Goal: Navigation & Orientation: Find specific page/section

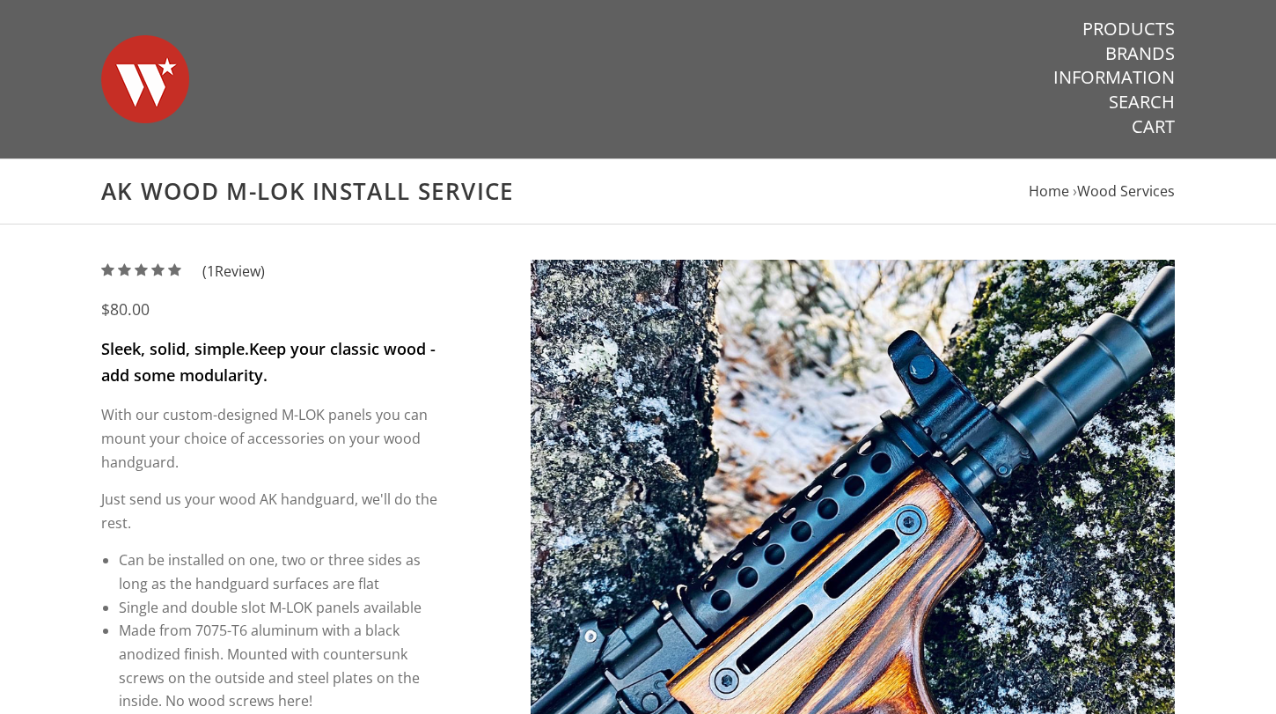
click at [173, 92] on img at bounding box center [145, 79] width 88 height 123
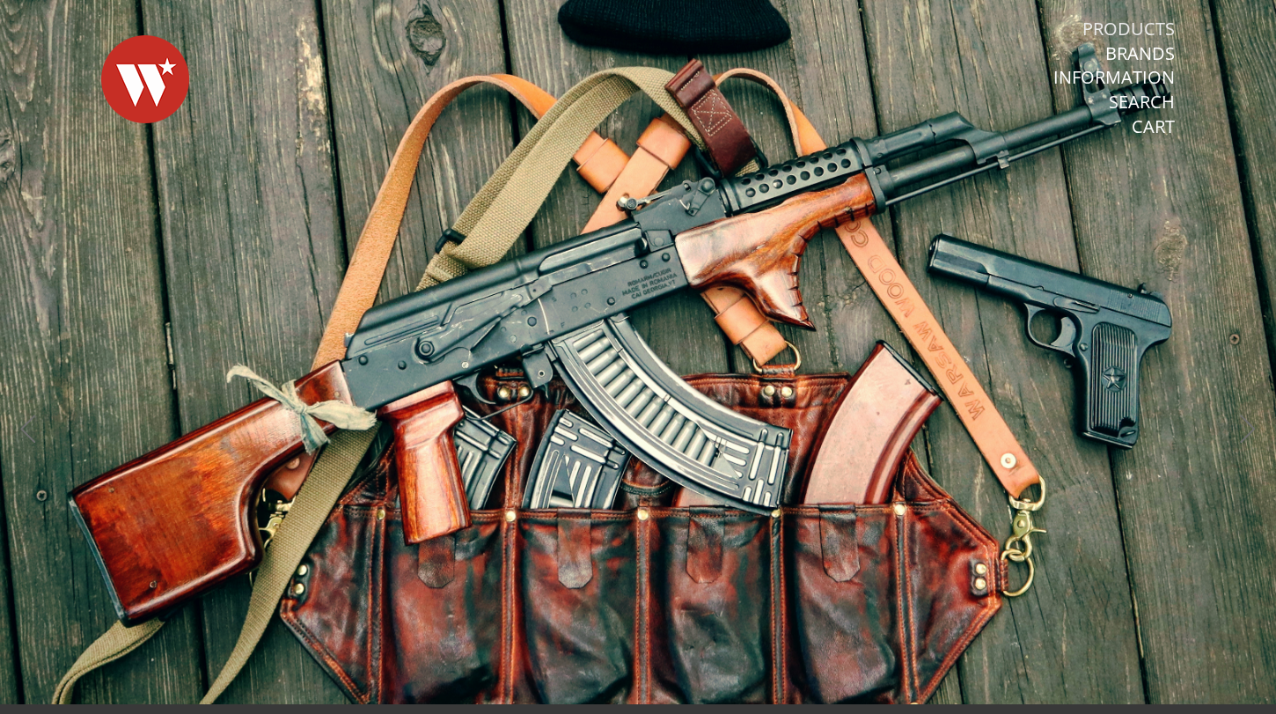
click at [1141, 19] on link "Products" at bounding box center [1129, 29] width 92 height 23
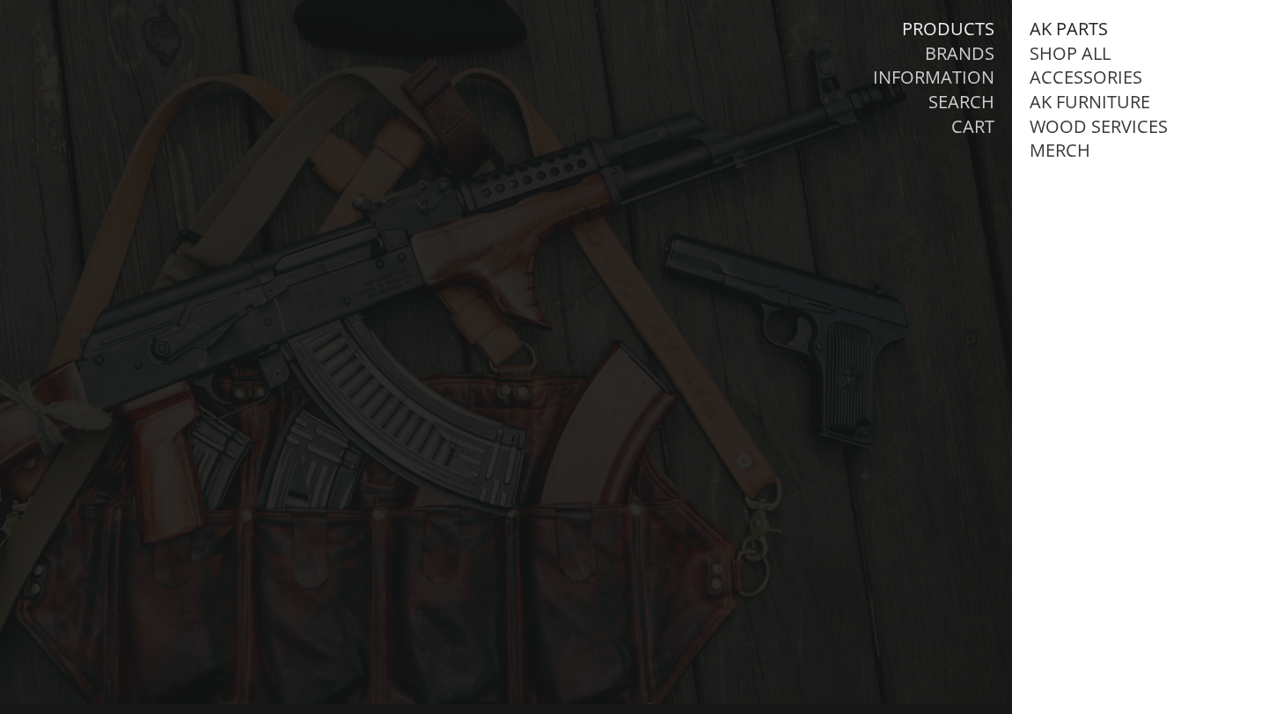
click at [1086, 26] on link "AK Parts" at bounding box center [1069, 29] width 78 height 23
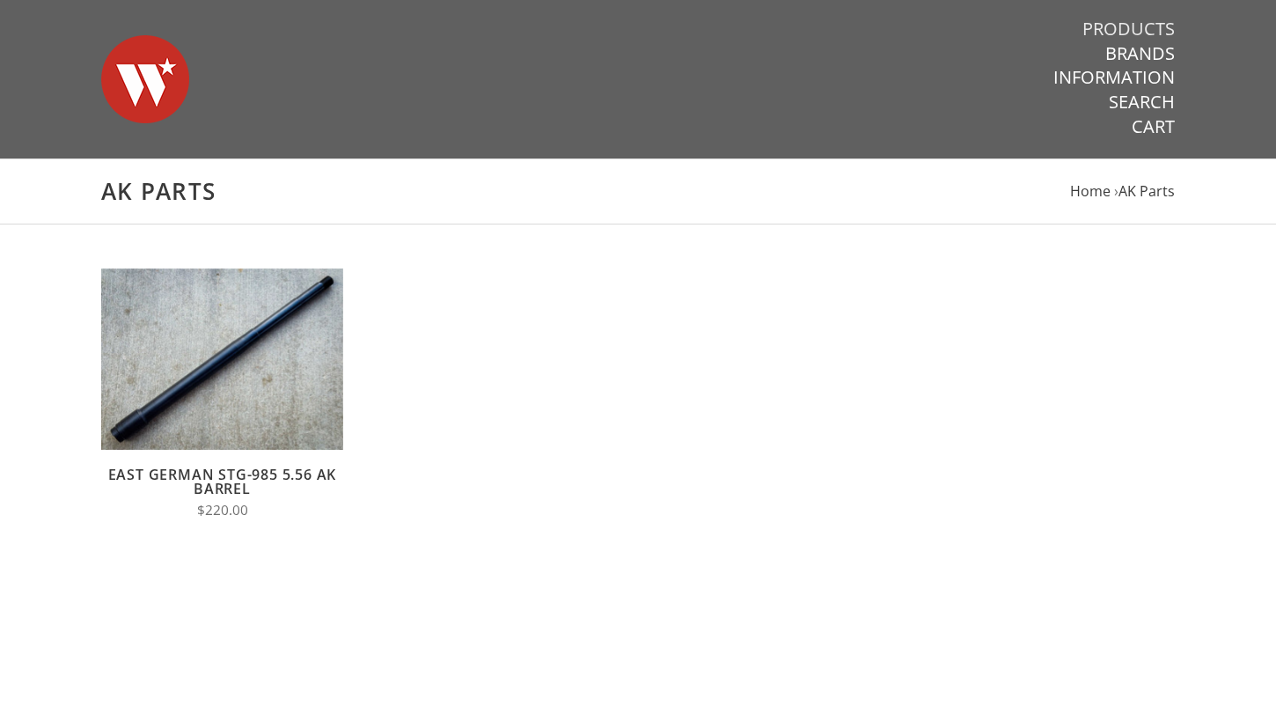
click at [1109, 25] on link "Products" at bounding box center [1129, 29] width 92 height 23
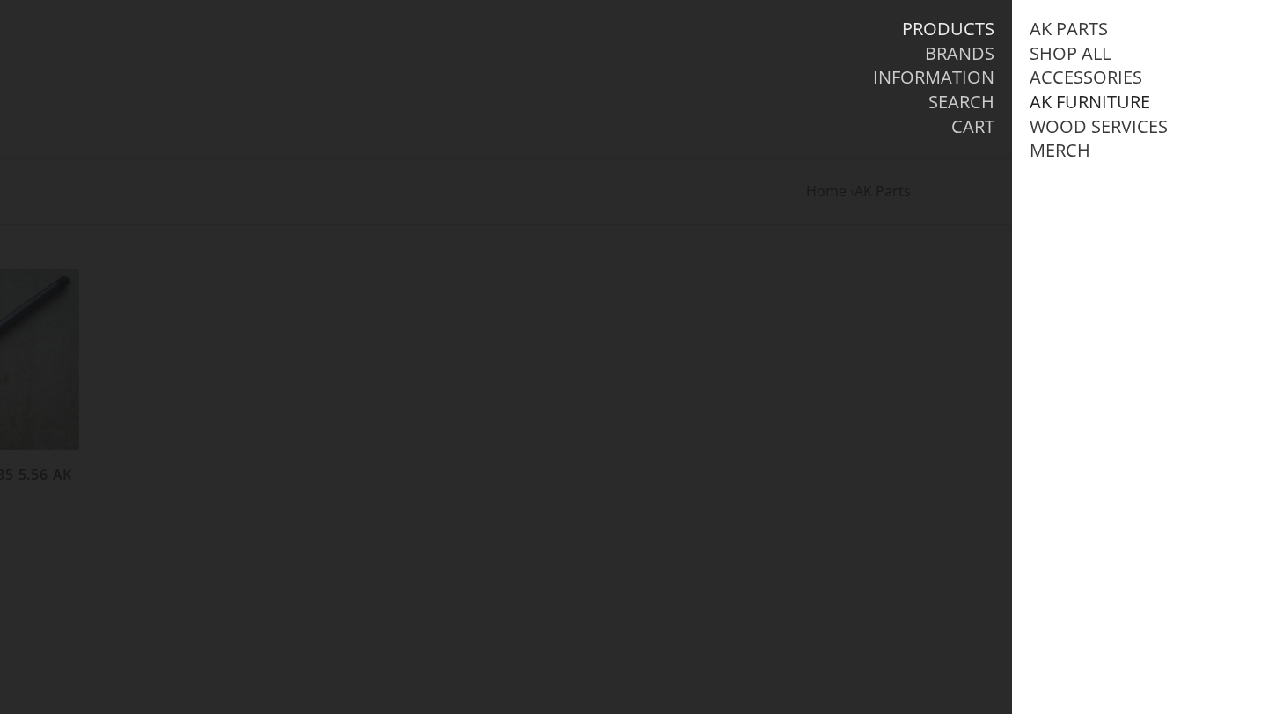
click at [1090, 99] on link "AK Furniture" at bounding box center [1090, 102] width 121 height 23
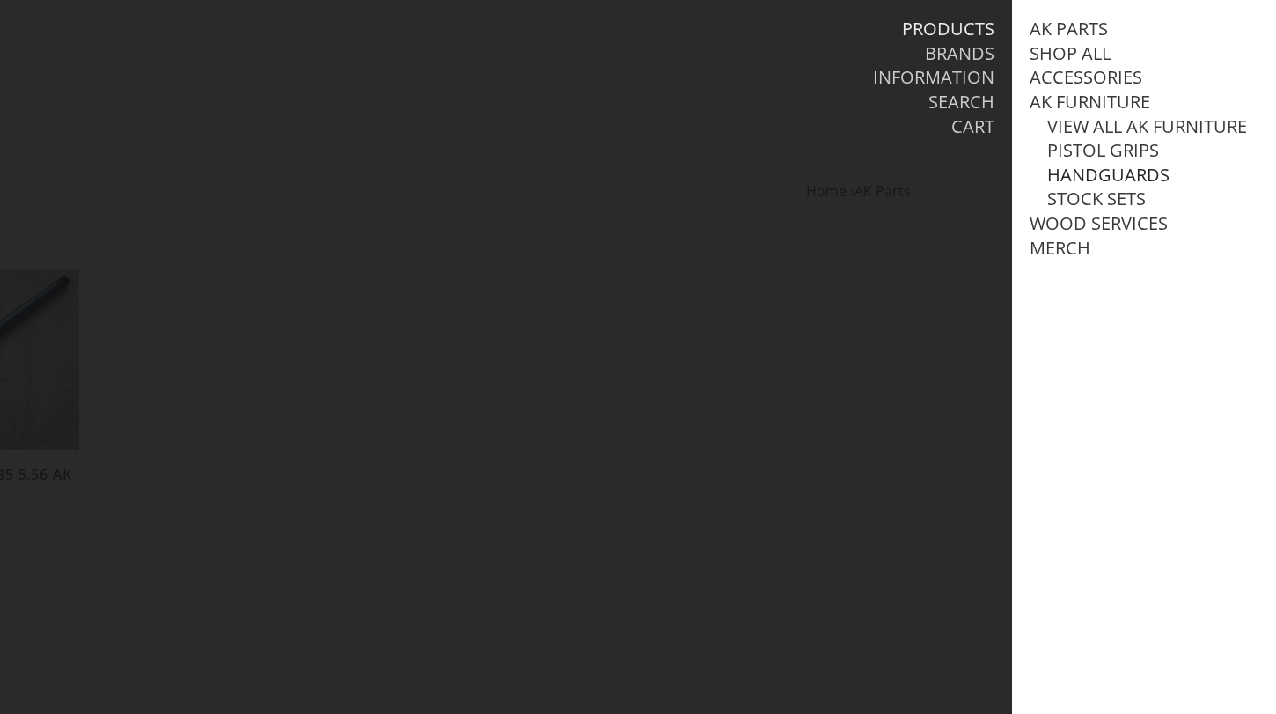
click at [1079, 170] on link "Handguards" at bounding box center [1109, 175] width 122 height 23
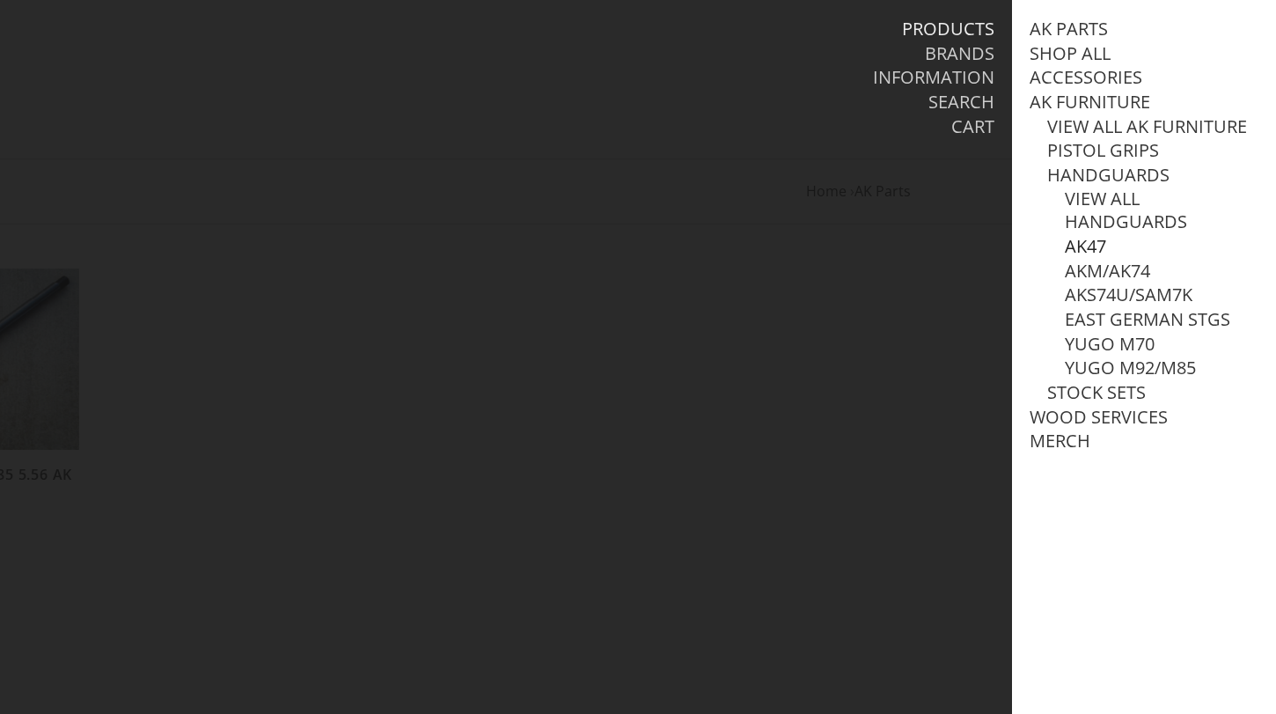
click at [1083, 242] on link "AK47" at bounding box center [1085, 246] width 41 height 23
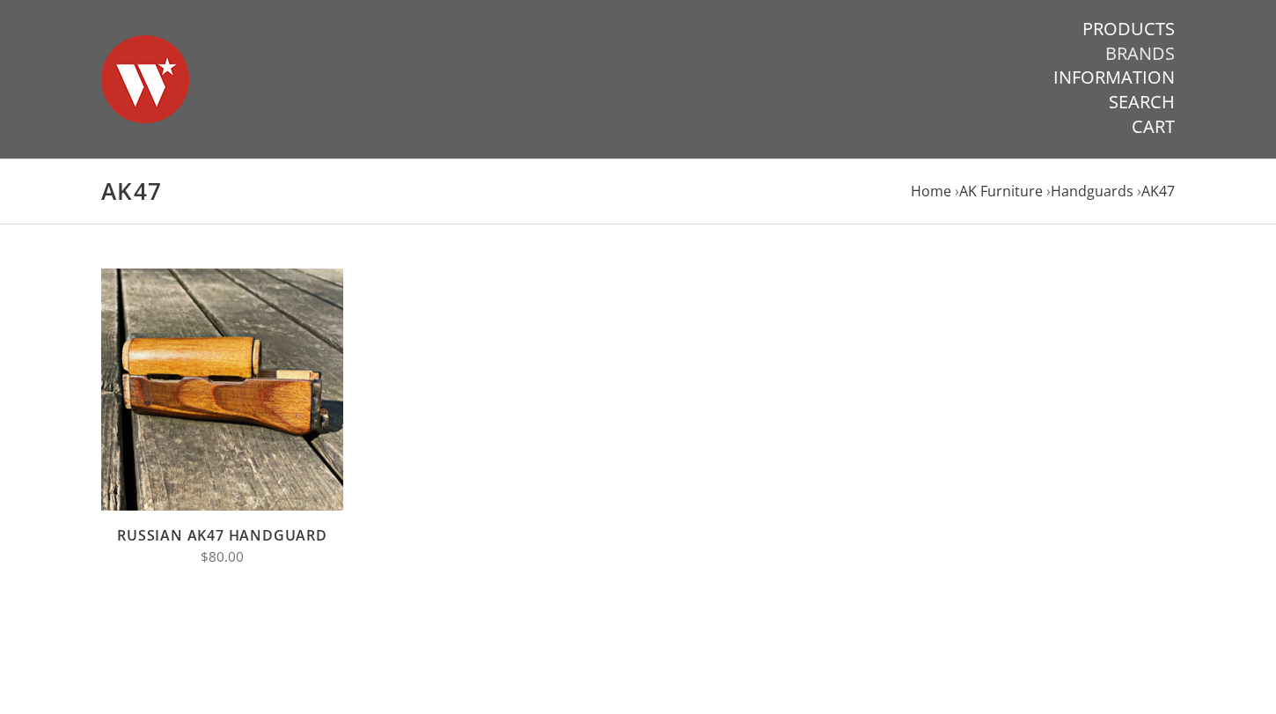
click at [1131, 55] on link "Brands" at bounding box center [1141, 53] width 70 height 23
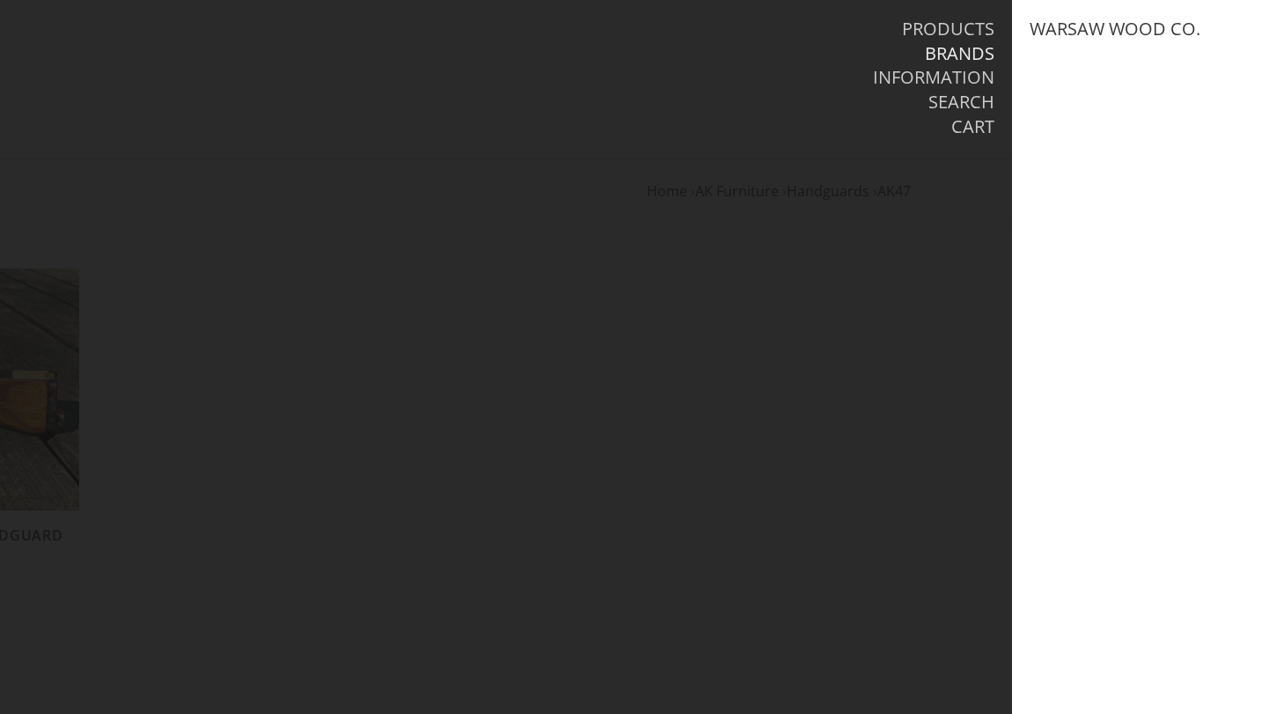
click at [828, 115] on li "Cart" at bounding box center [811, 127] width 365 height 25
click at [952, 28] on link "Products" at bounding box center [948, 29] width 92 height 23
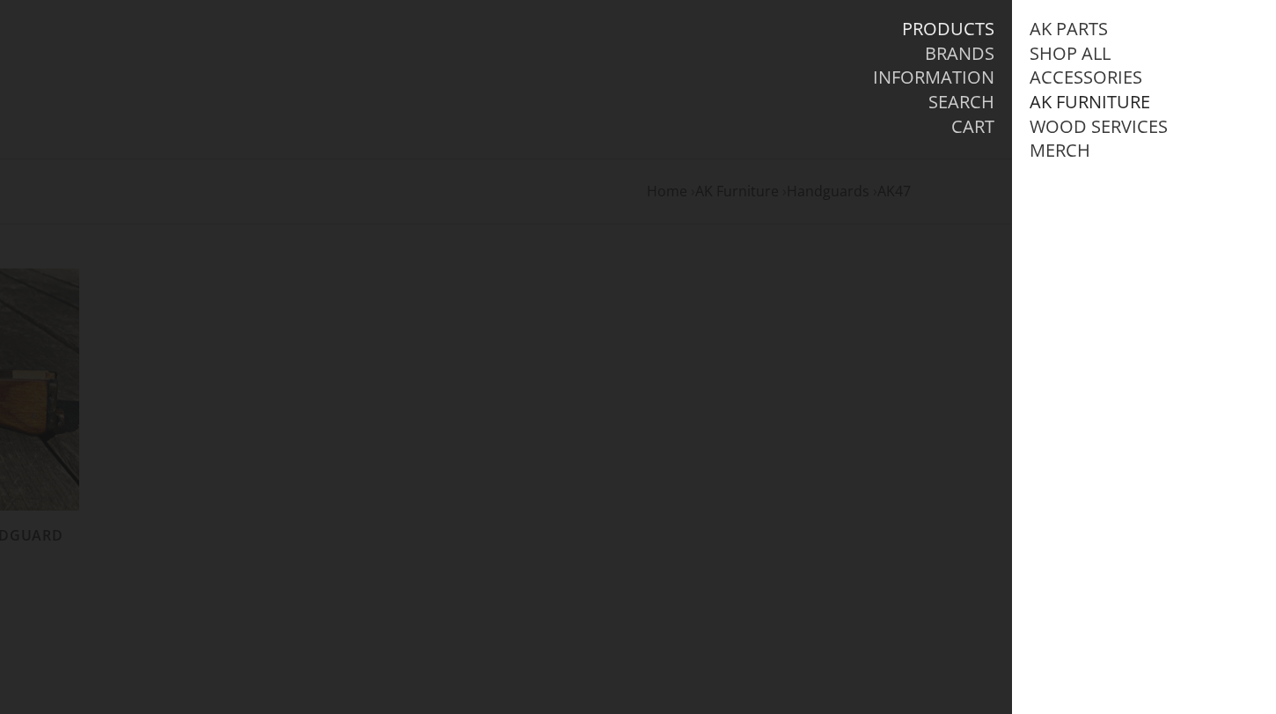
click at [1055, 98] on link "AK Furniture" at bounding box center [1090, 102] width 121 height 23
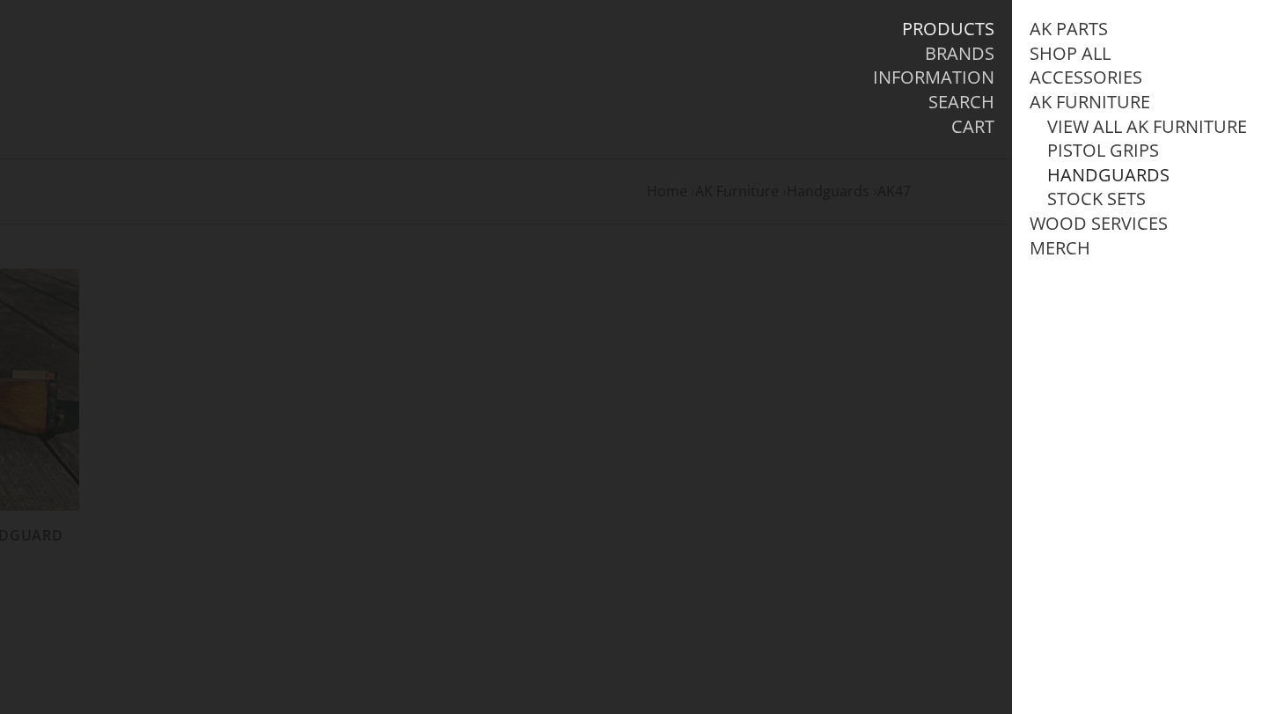
click at [1067, 171] on link "Handguards" at bounding box center [1109, 175] width 122 height 23
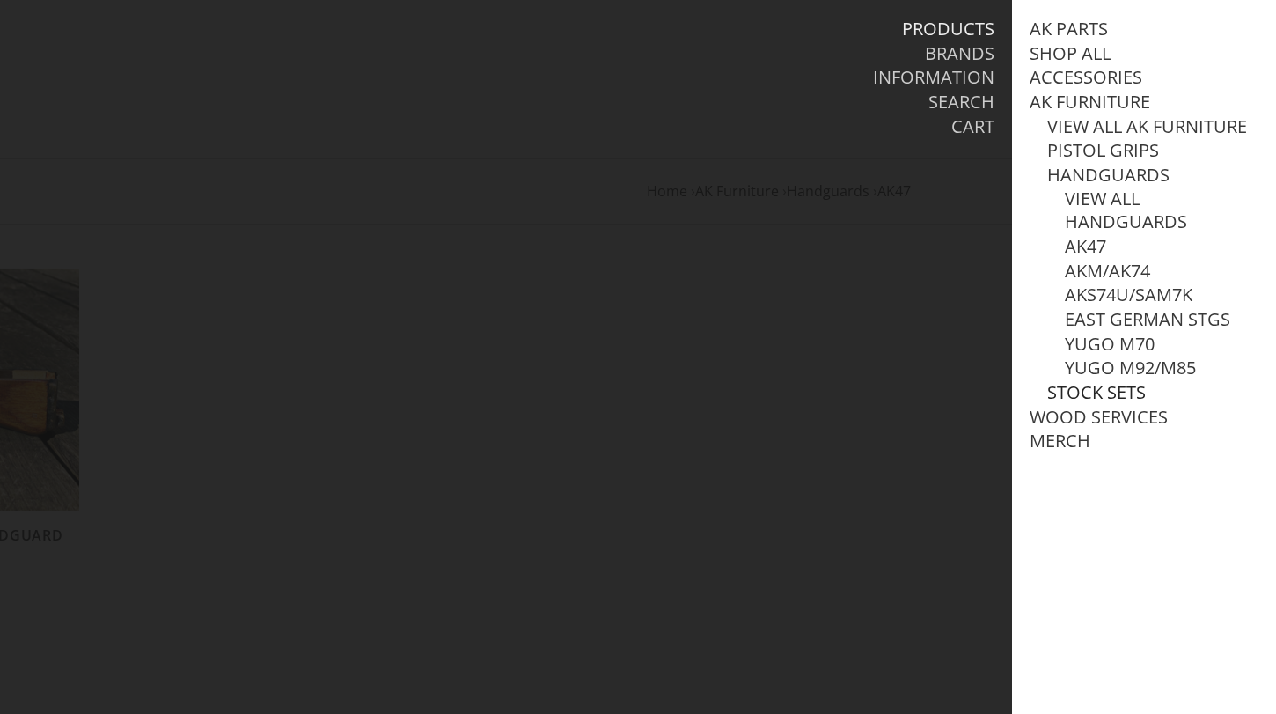
click at [1074, 391] on link "Stock Sets" at bounding box center [1097, 392] width 99 height 23
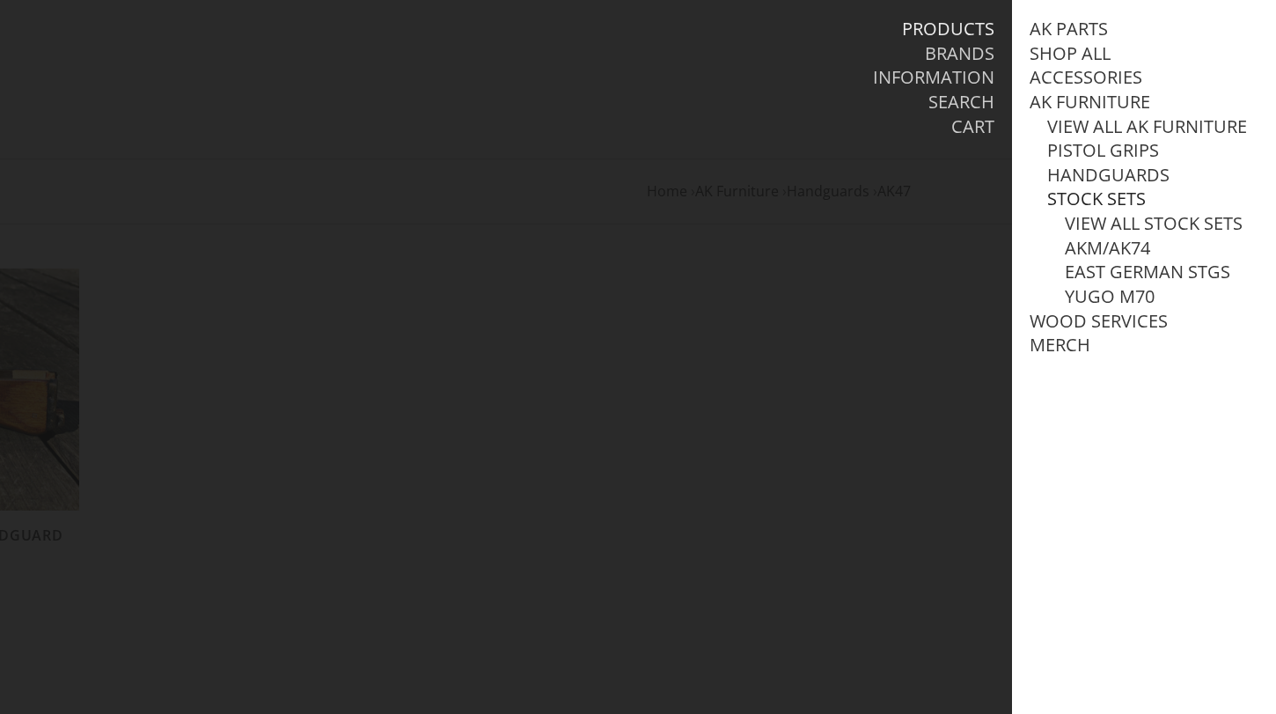
click at [1076, 190] on link "Stock Sets" at bounding box center [1097, 198] width 99 height 23
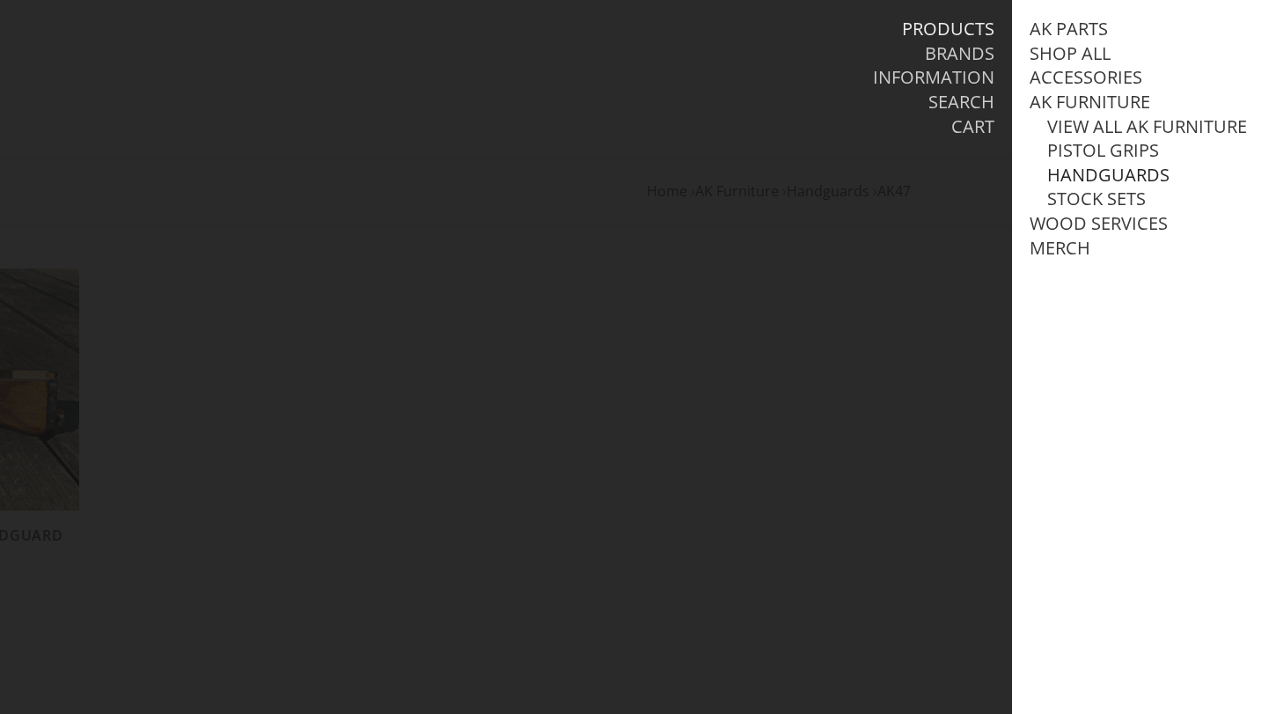
click at [1091, 173] on link "Handguards" at bounding box center [1109, 175] width 122 height 23
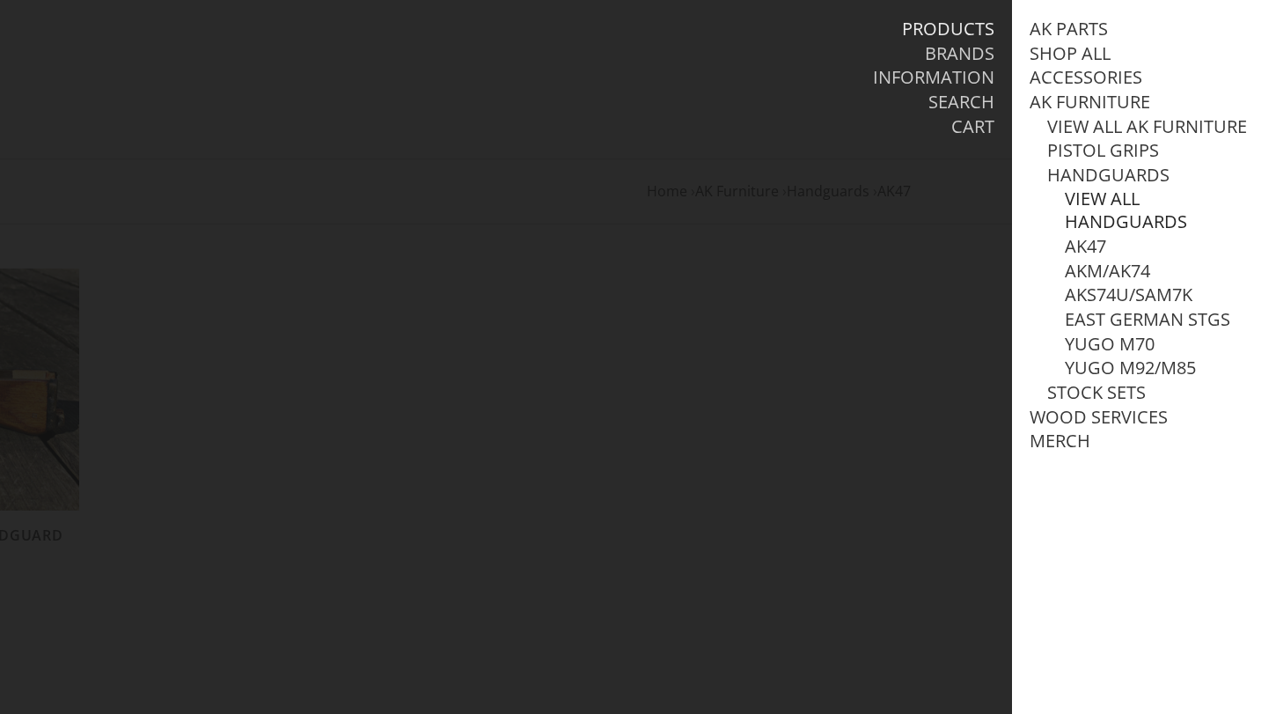
click at [1092, 195] on link "View all Handguards" at bounding box center [1162, 210] width 194 height 46
